Goal: Information Seeking & Learning: Find contact information

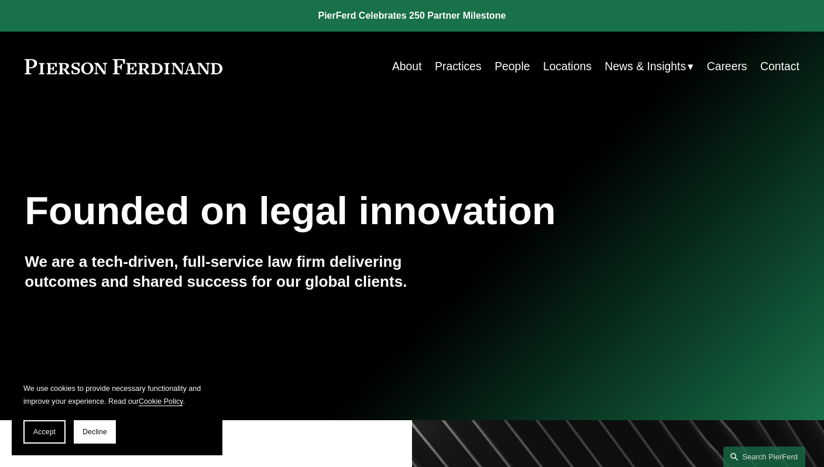
click at [502, 64] on link "People" at bounding box center [512, 66] width 35 height 23
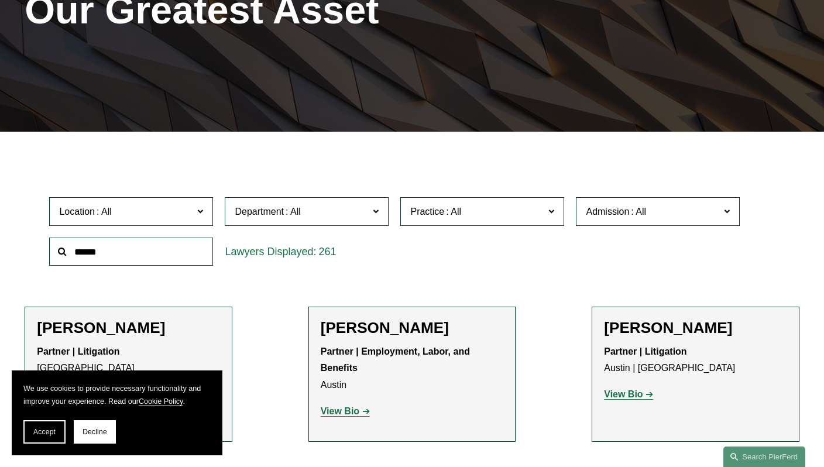
scroll to position [197, 0]
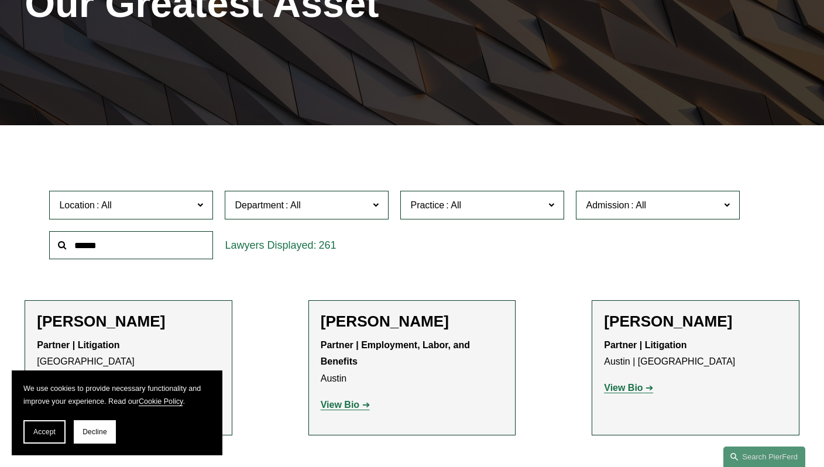
click at [107, 242] on input "text" at bounding box center [131, 245] width 164 height 29
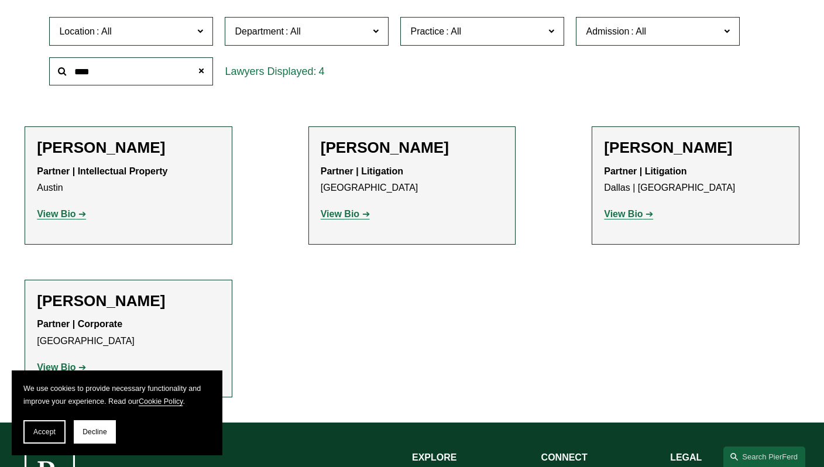
scroll to position [386, 0]
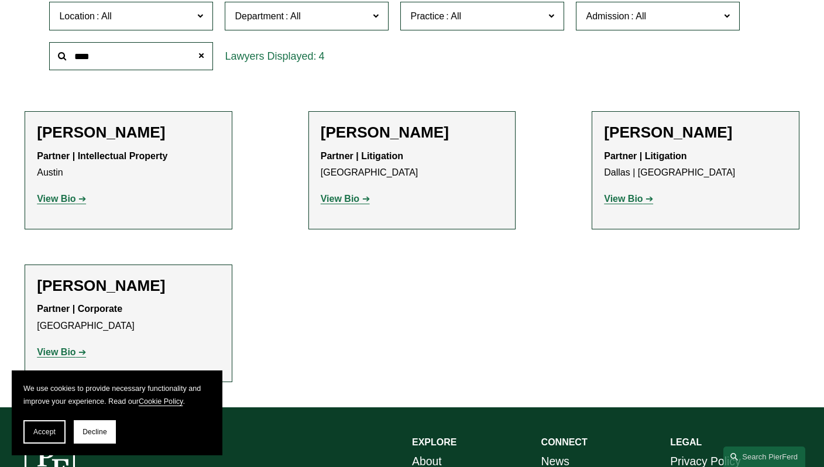
click at [75, 352] on strong "View Bio" at bounding box center [56, 352] width 39 height 10
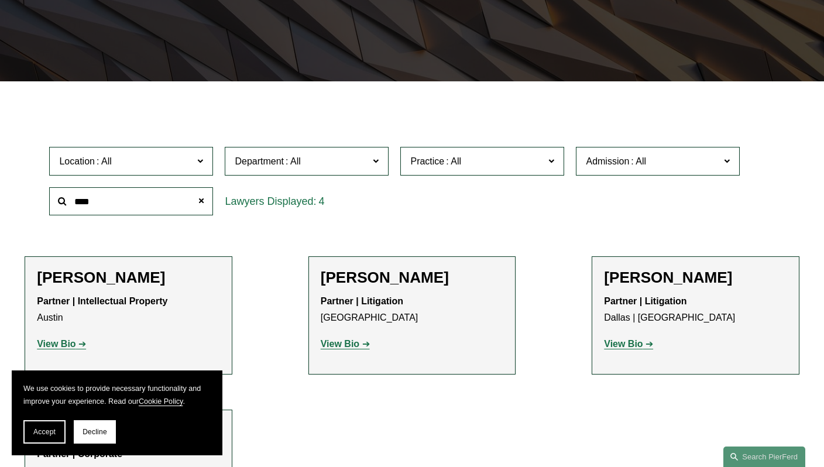
scroll to position [242, 0]
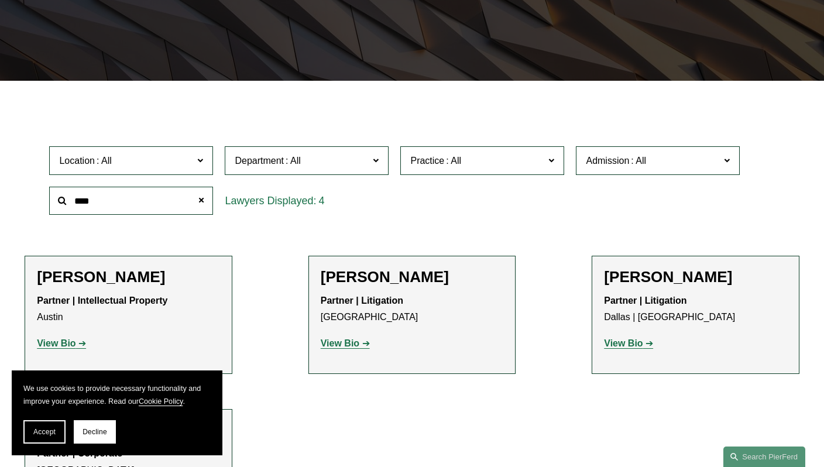
click at [85, 193] on input "****" at bounding box center [131, 201] width 164 height 29
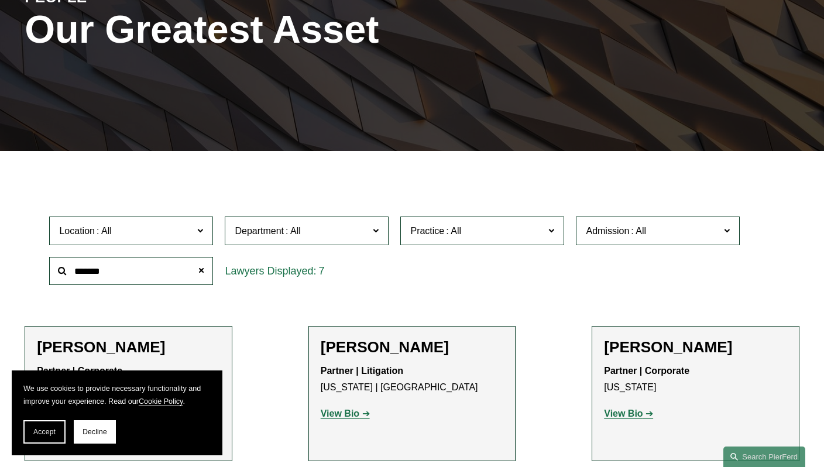
scroll to position [189, 0]
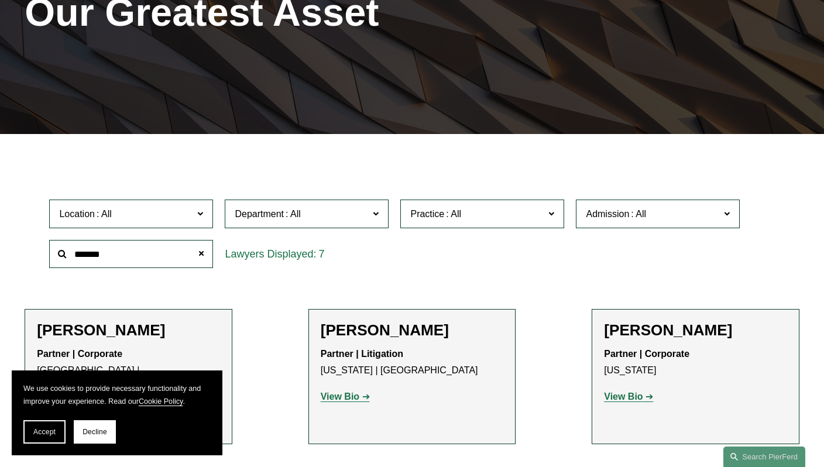
click at [85, 256] on input "*******" at bounding box center [131, 254] width 164 height 29
type input "****"
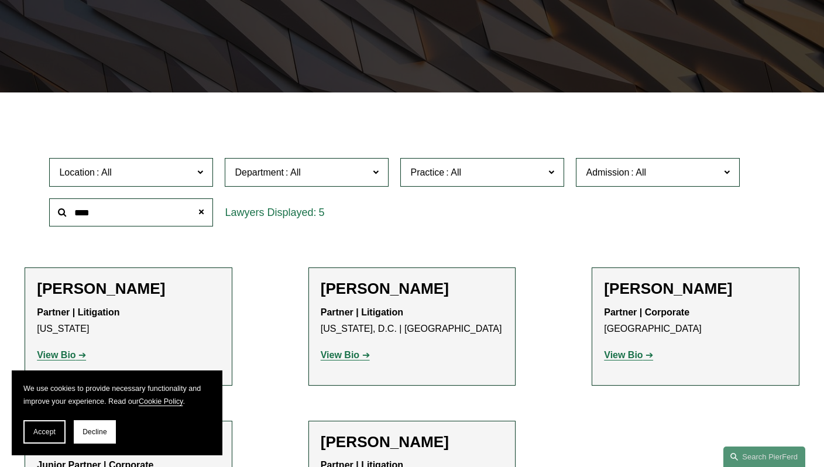
scroll to position [240, 0]
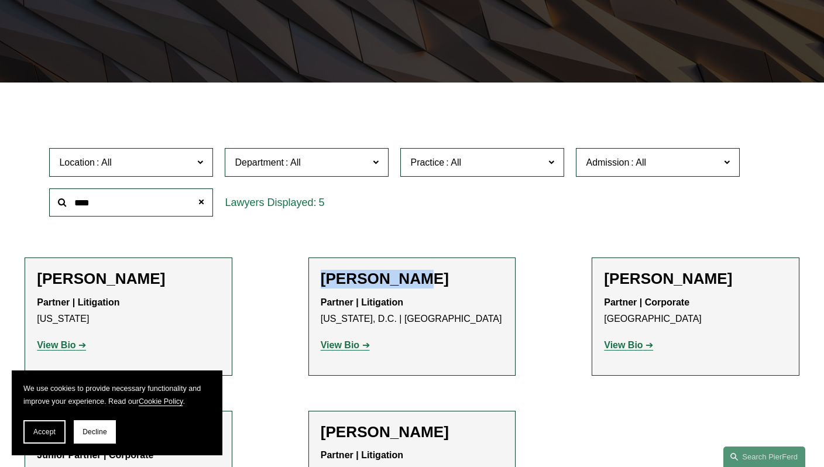
drag, startPoint x: 445, startPoint y: 277, endPoint x: 310, endPoint y: 278, distance: 134.7
click at [310, 278] on li "[PERSON_NAME] Partner | Litigation [US_STATE], D.C. | Chicago View Bio Location…" at bounding box center [413, 317] width 208 height 118
copy h2 "[PERSON_NAME]"
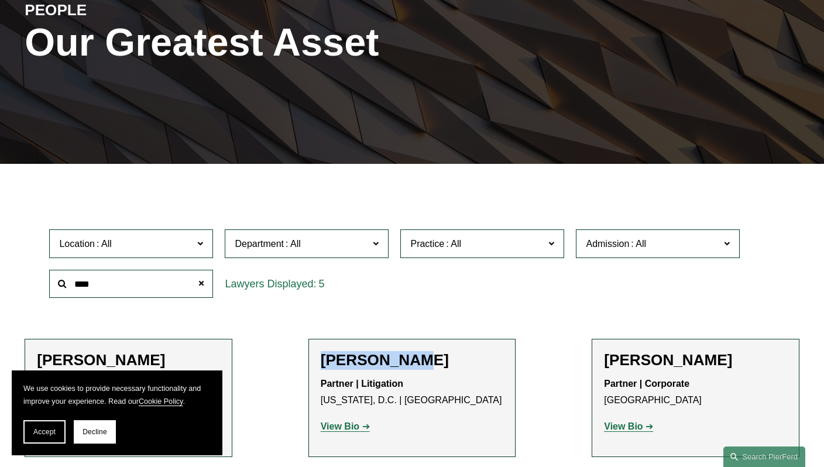
scroll to position [0, 0]
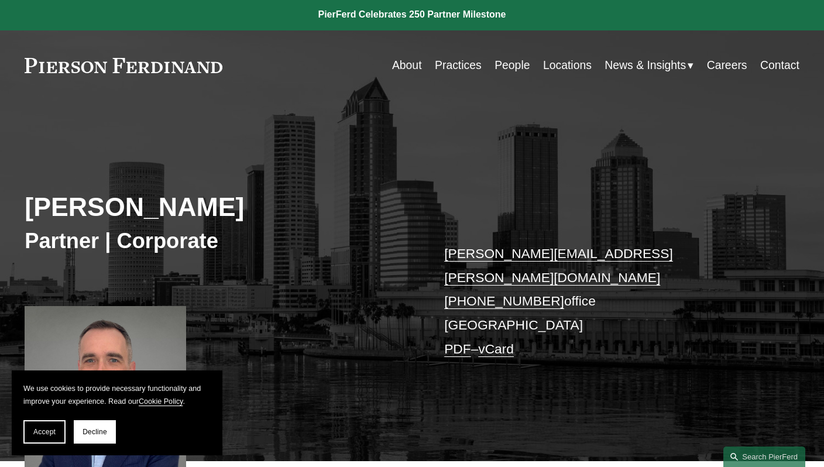
scroll to position [88, 0]
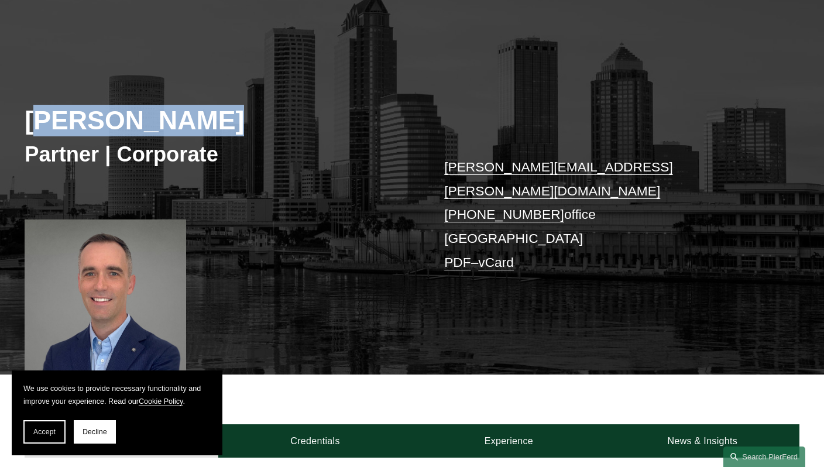
drag, startPoint x: 36, startPoint y: 121, endPoint x: 265, endPoint y: 123, distance: 228.9
click at [265, 124] on h2 "Ryan Wierenga" at bounding box center [219, 121] width 388 height 32
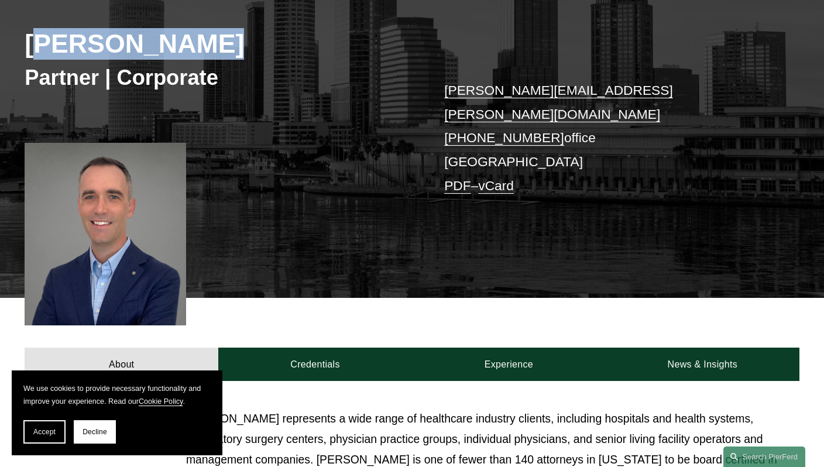
scroll to position [67, 0]
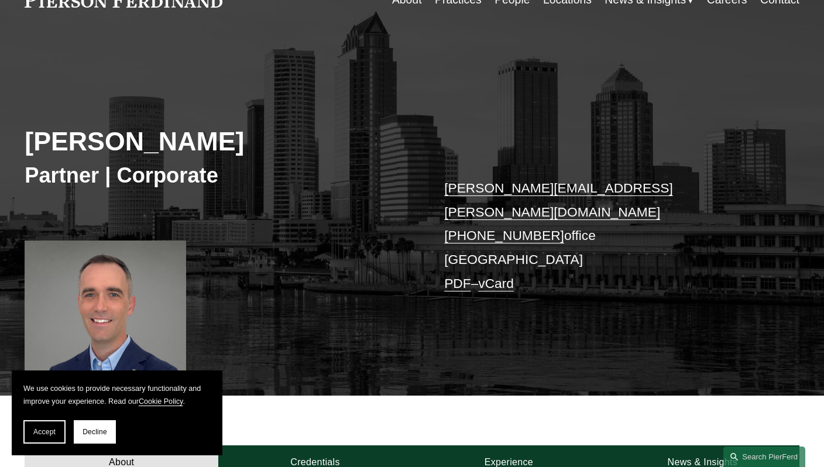
click at [63, 146] on h2 "Ryan Wierenga" at bounding box center [219, 142] width 388 height 32
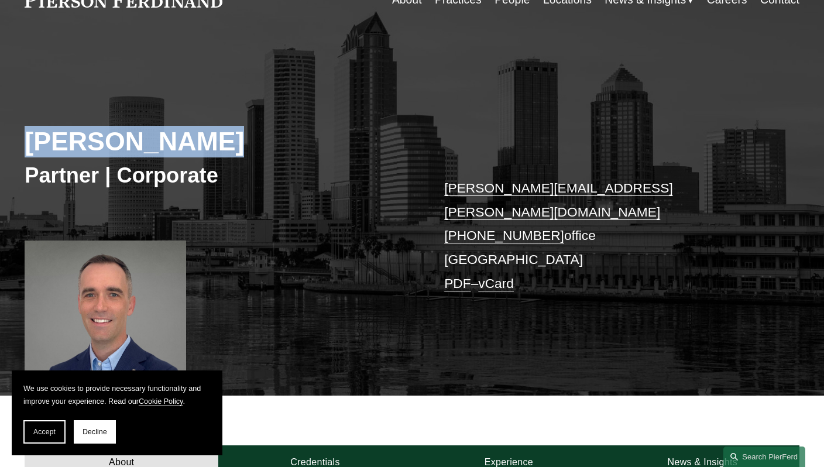
drag, startPoint x: 26, startPoint y: 140, endPoint x: 314, endPoint y: 146, distance: 287.6
click at [314, 146] on h2 "[PERSON_NAME]" at bounding box center [219, 142] width 388 height 32
copy h2 "[PERSON_NAME]"
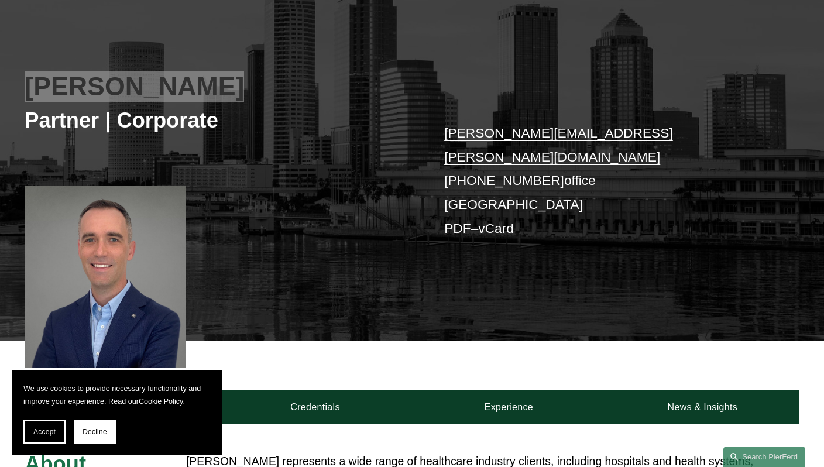
scroll to position [244, 0]
